Goal: Use online tool/utility: Utilize a website feature to perform a specific function

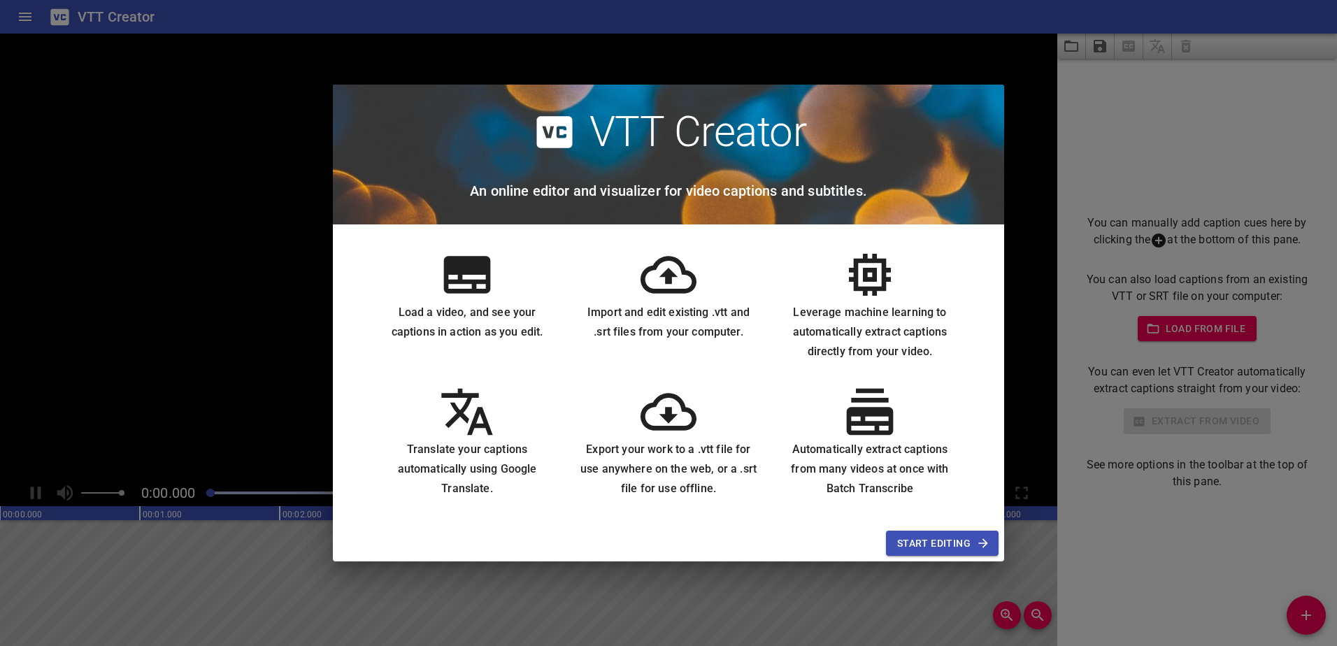
scroll to position [0, 1]
click at [916, 536] on span "Start Editing" at bounding box center [942, 543] width 90 height 17
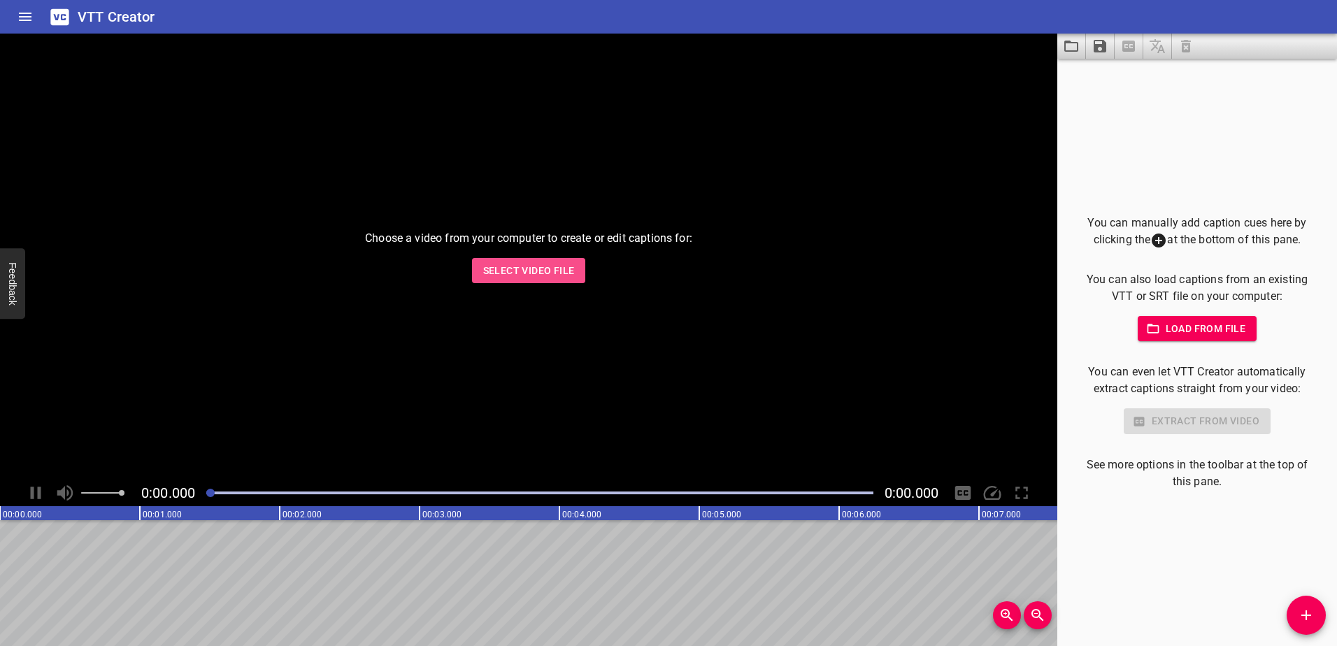
click at [527, 274] on span "Select Video File" at bounding box center [529, 270] width 92 height 17
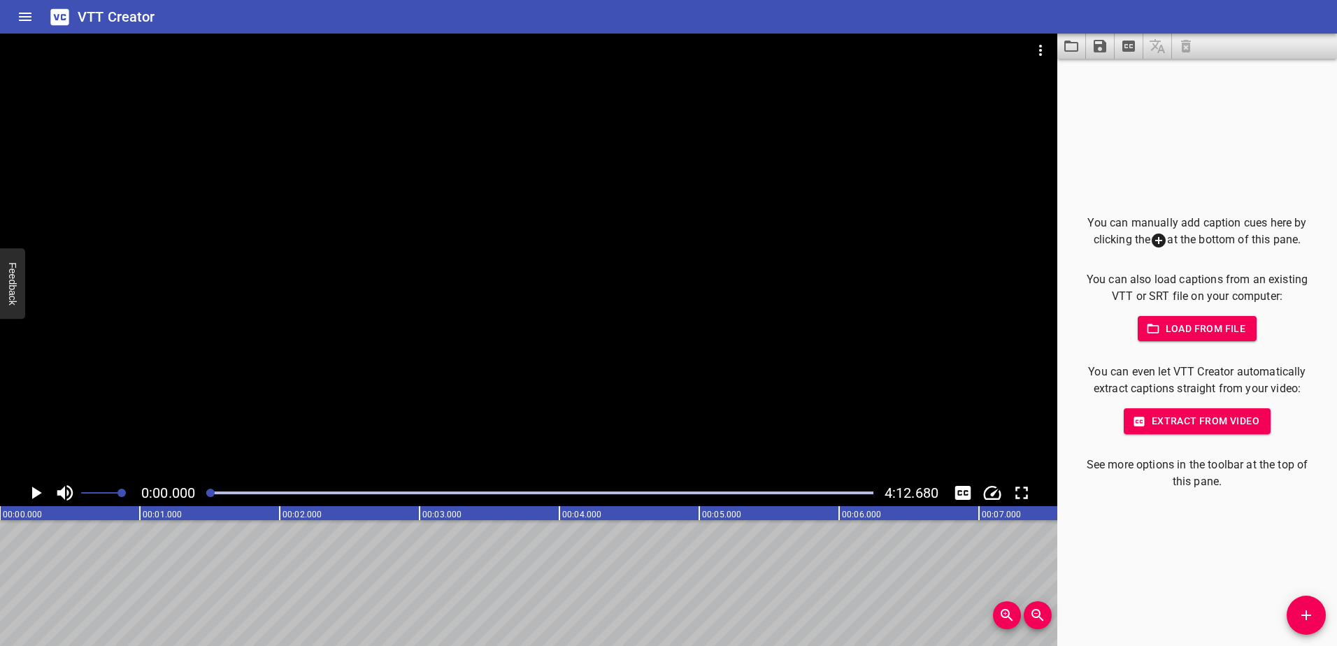
click at [34, 494] on icon "Play/Pause" at bounding box center [37, 493] width 10 height 13
click at [35, 494] on icon "Play/Pause" at bounding box center [35, 493] width 21 height 21
click at [1187, 434] on div "You can manually add caption cues here by clicking the at the bottom of this pa…" at bounding box center [1197, 353] width 235 height 276
click at [1184, 422] on span "Extract from video" at bounding box center [1197, 421] width 124 height 17
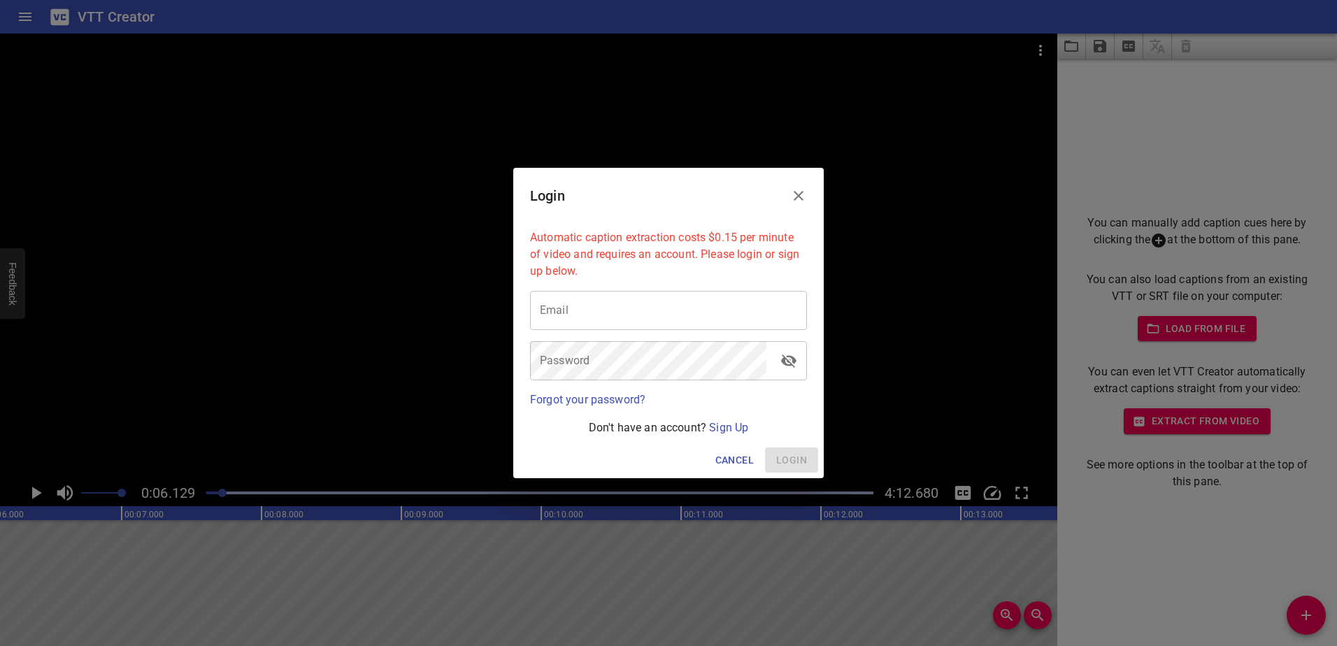
click at [787, 199] on button "Close" at bounding box center [799, 196] width 34 height 34
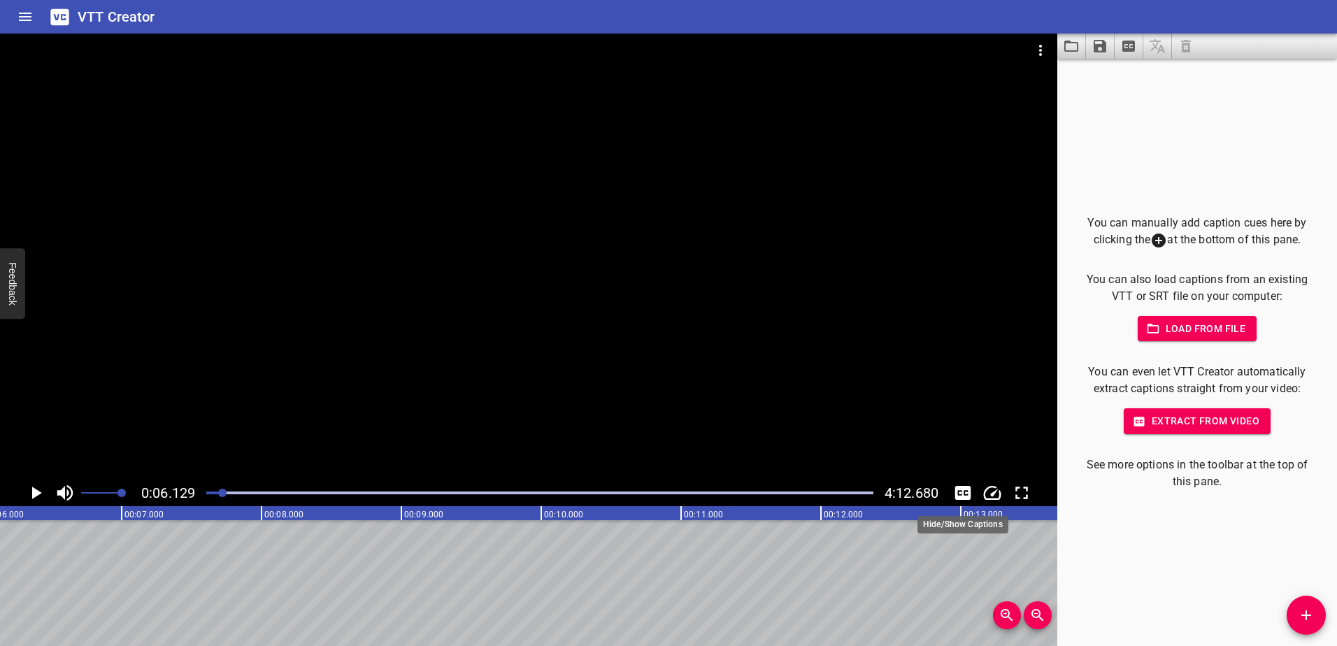
click at [955, 492] on icon "Toggle captions" at bounding box center [963, 493] width 16 height 14
click at [958, 498] on icon "Toggle captions" at bounding box center [963, 493] width 16 height 14
click at [1127, 51] on icon "Extract captions from video" at bounding box center [1128, 46] width 13 height 11
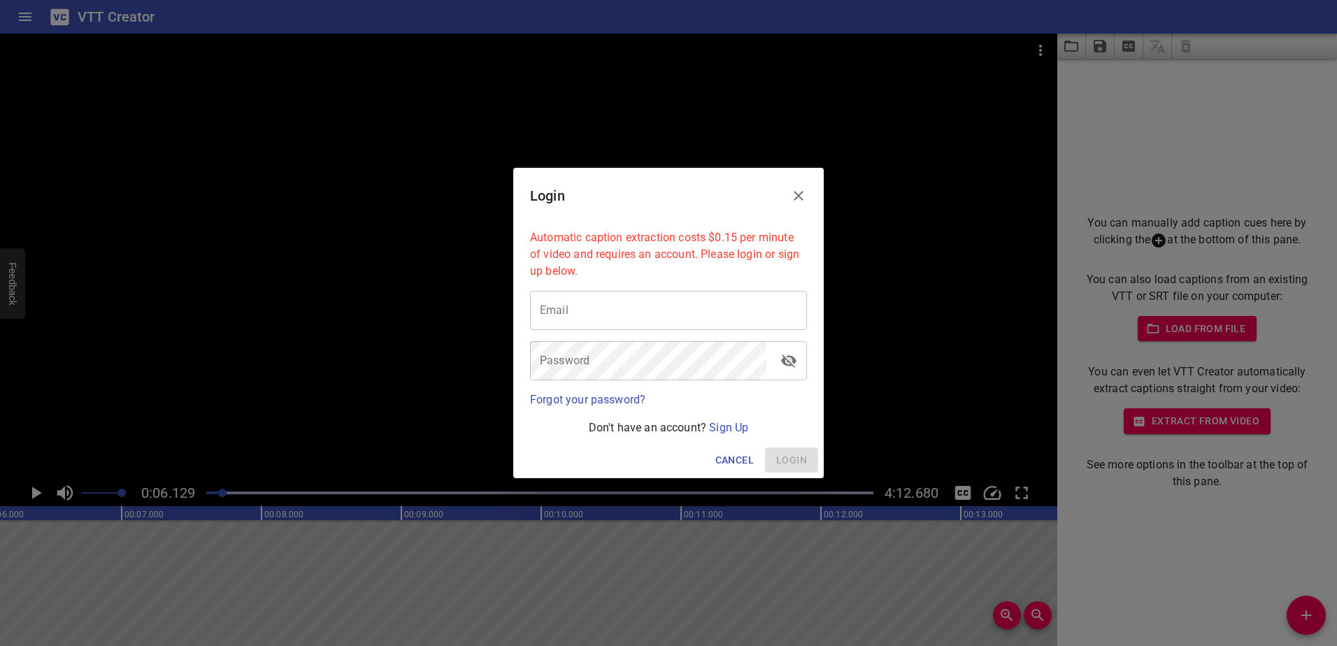
click at [802, 197] on icon "Close" at bounding box center [798, 195] width 17 height 17
